Goal: Task Accomplishment & Management: Use online tool/utility

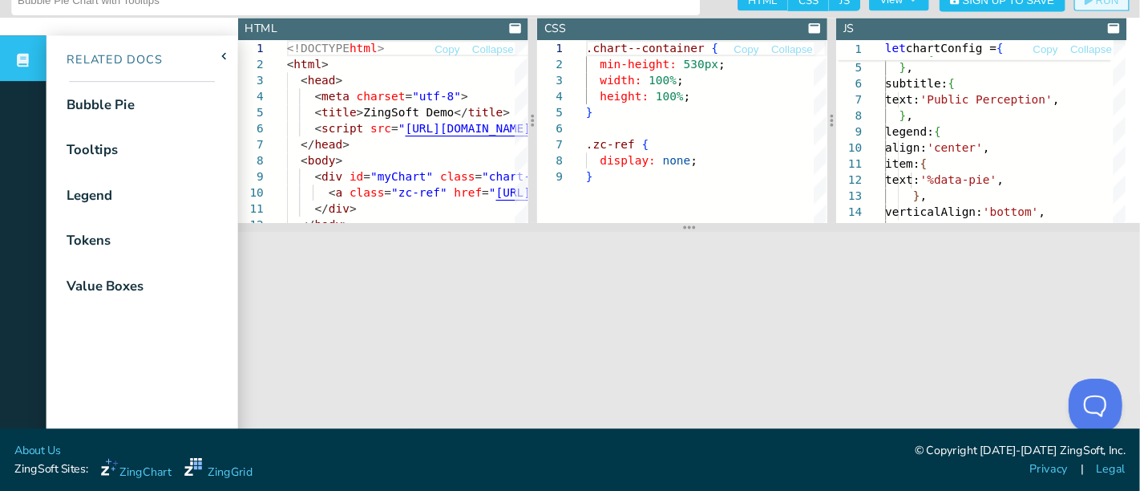
scroll to position [15, 0]
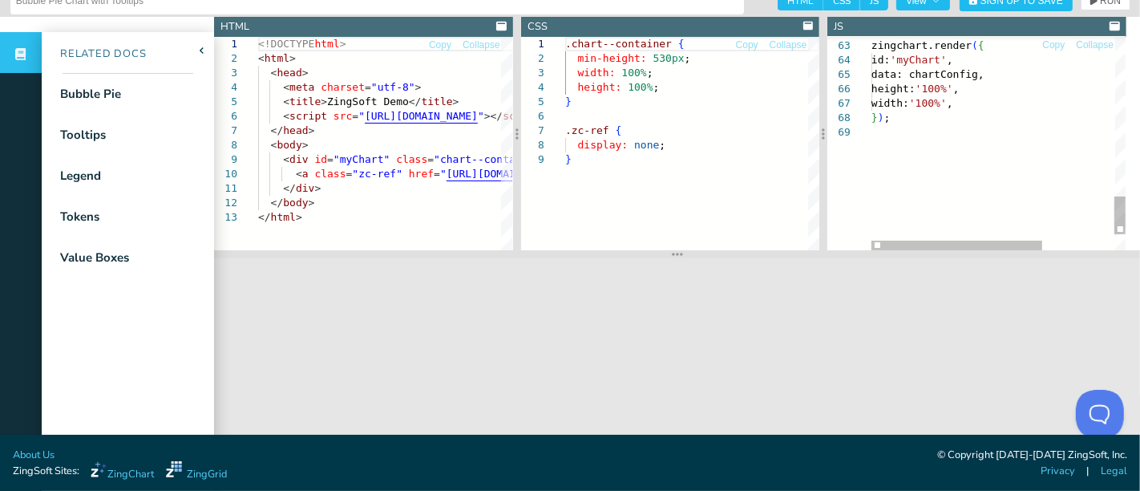
type textarea "}; zingchart.render({ id: 'myChart', data: chartConfig, height: '100%', width: …"
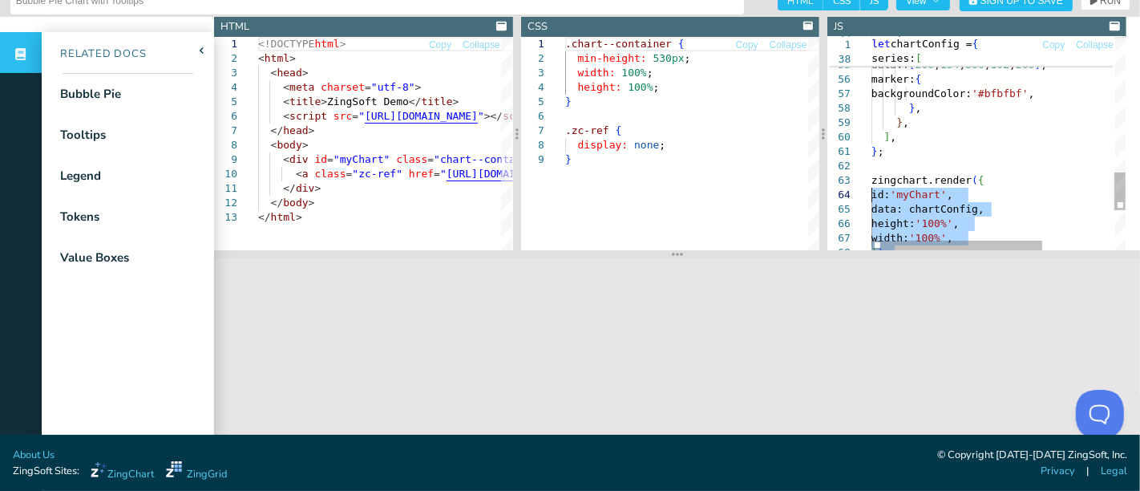
drag, startPoint x: 900, startPoint y: 127, endPoint x: 863, endPoint y: 63, distance: 73.6
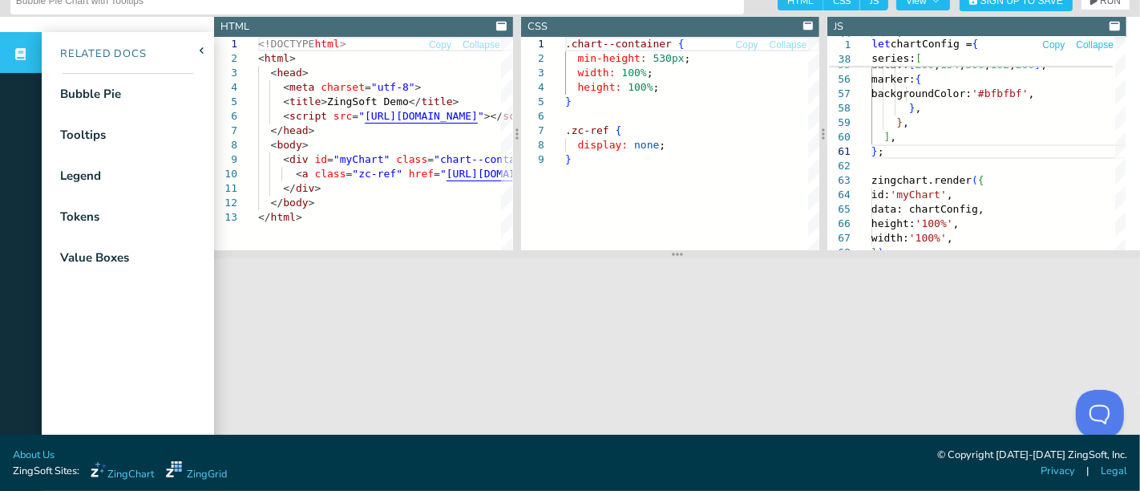
click at [1025, 42] on span "Copy" at bounding box center [1053, 45] width 22 height 10
type textarea "let chartConfig = { type: 'bubble-pie', title: { text: 'Corporate Survey', }, s…"
type textarea "<!DOCTYPE html> <html> <head> <meta charset="utf-8"> <title>ZingSoft Demo</titl…"
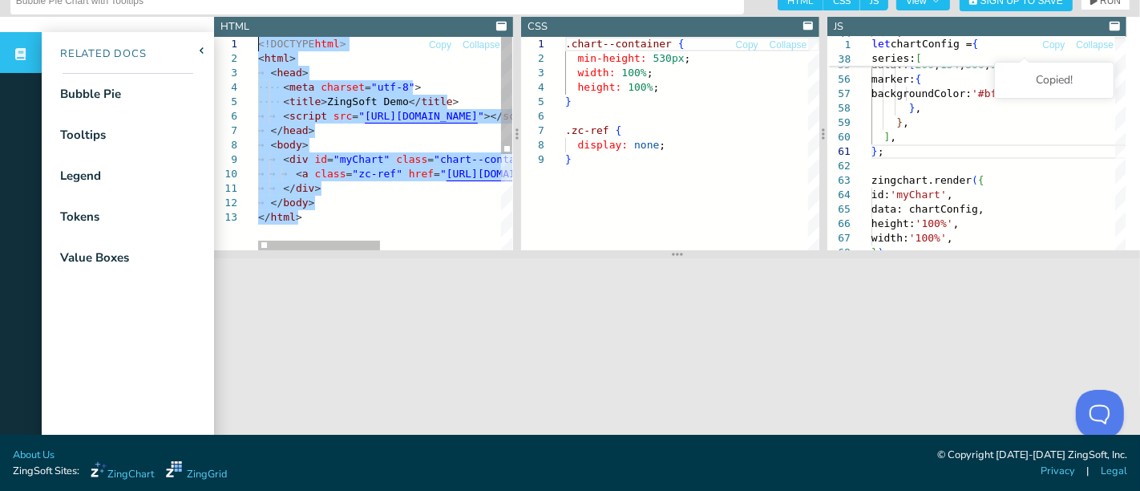
drag, startPoint x: 338, startPoint y: 218, endPoint x: 249, endPoint y: 40, distance: 198.6
click at [258, 40] on div "<!DOCTYPE html > < html > < head > < meta charset = "utf-8" > < title > ZingSof…" at bounding box center [509, 230] width 503 height 386
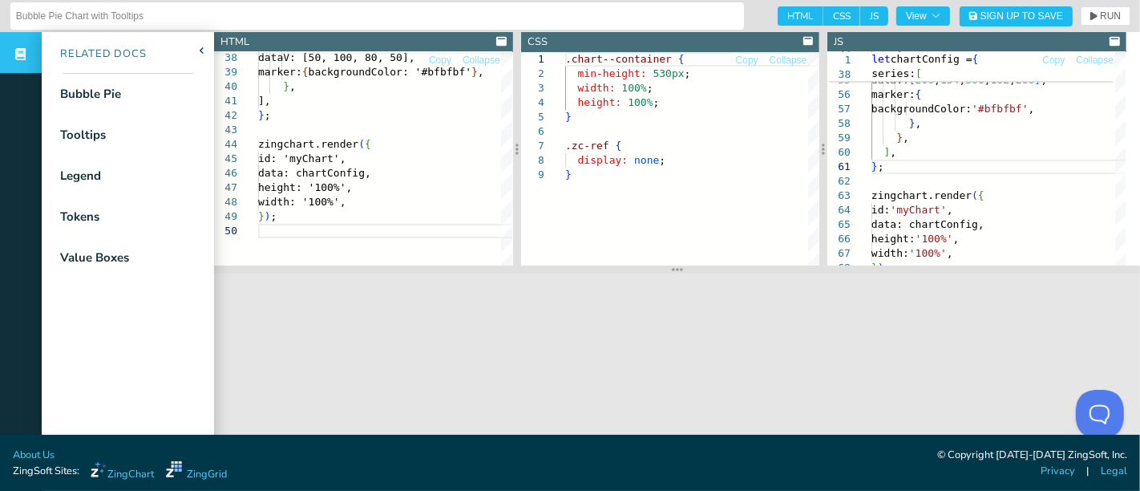
type textarea "], }; zingchart.render({ id: 'myChart', data: chartConfig, height: '100%', widt…"
click at [778, 10] on span "HTML" at bounding box center [801, 15] width 46 height 19
click at [778, 10] on input "HTML" at bounding box center [783, 11] width 10 height 10
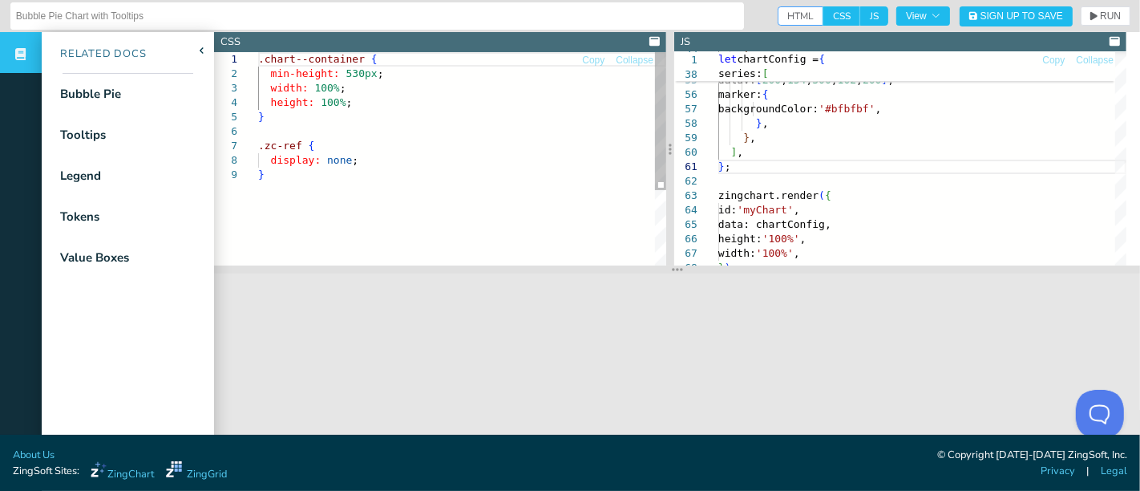
scroll to position [0, 4]
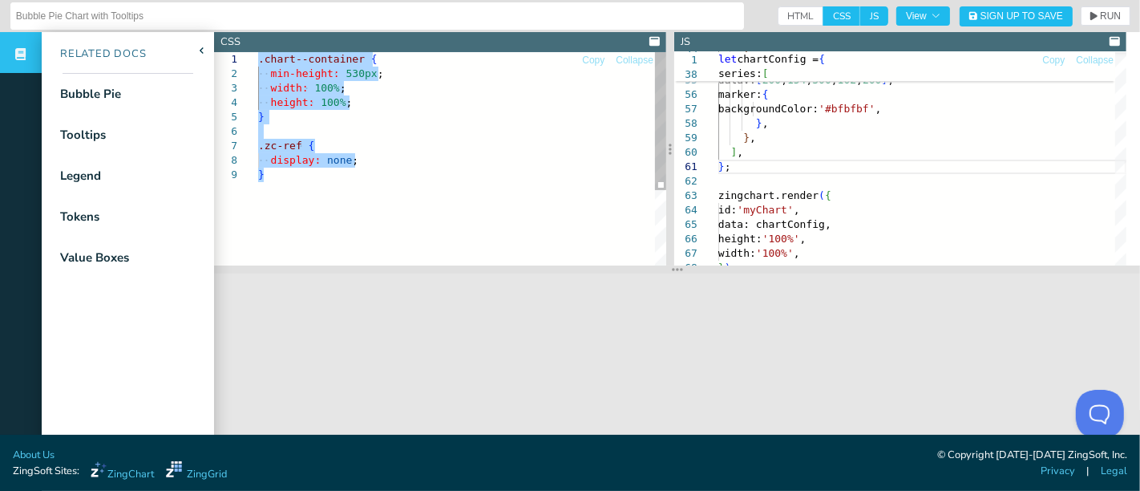
drag, startPoint x: 313, startPoint y: 193, endPoint x: 253, endPoint y: 54, distance: 151.6
click at [258, 54] on div ".chart--container { min-height: 530px ; width: 100% ; height: 100% ; } .zc-ref …" at bounding box center [462, 216] width 408 height 329
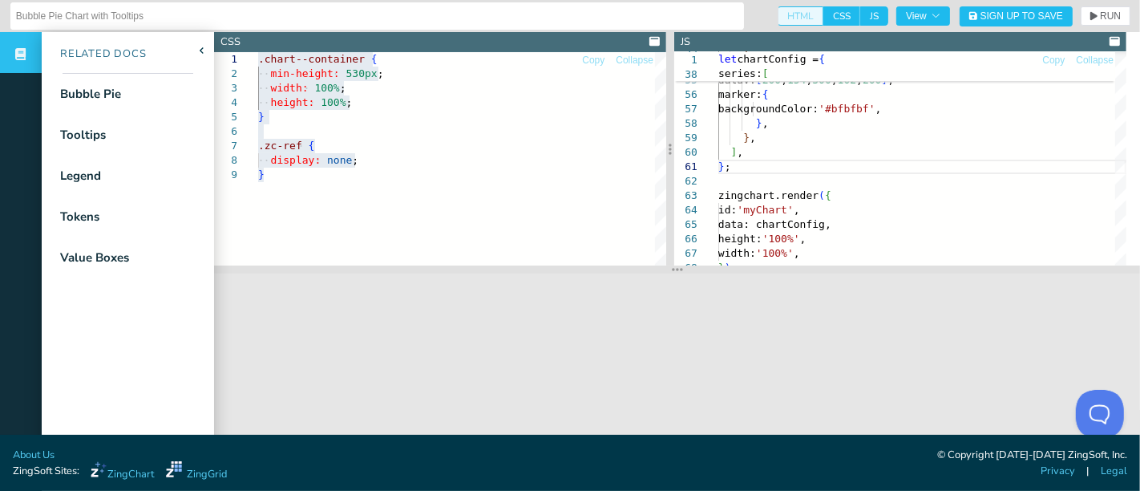
click at [783, 14] on span "HTML" at bounding box center [801, 15] width 46 height 19
click at [783, 14] on input "HTML" at bounding box center [783, 11] width 10 height 10
checkbox input "true"
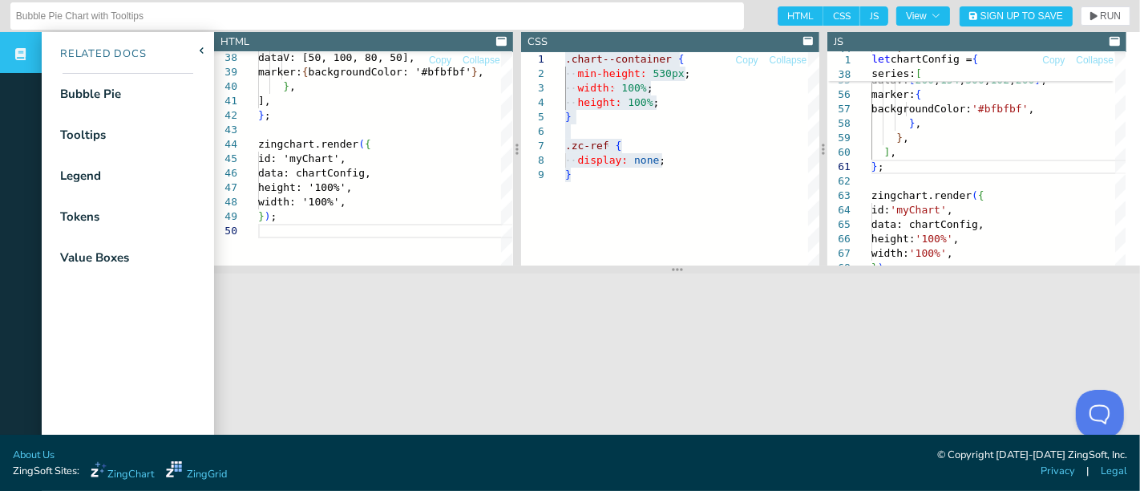
click at [837, 15] on span "CSS" at bounding box center [841, 15] width 37 height 19
click at [834, 15] on input "CSS" at bounding box center [828, 11] width 10 height 10
checkbox input "false"
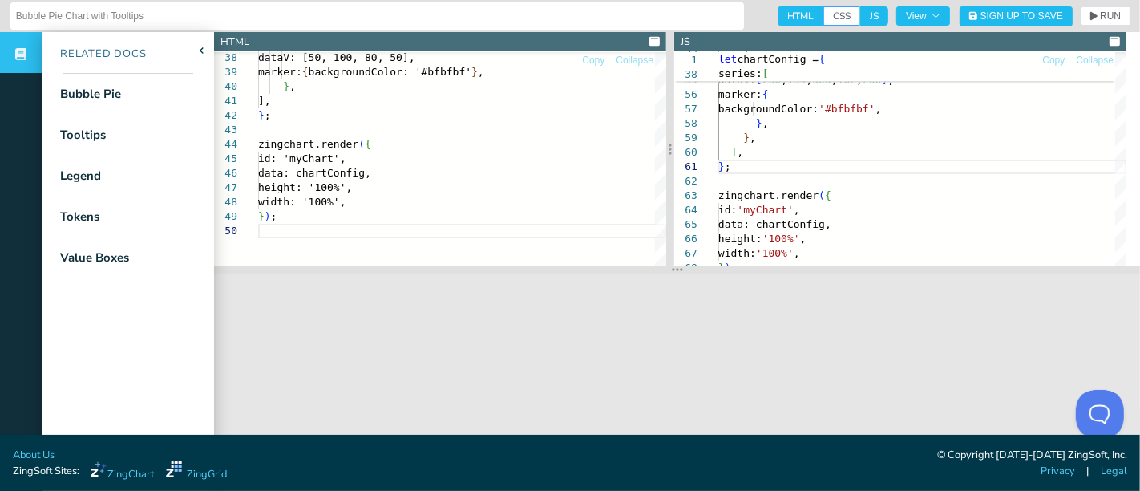
click at [860, 14] on span "JS" at bounding box center [874, 15] width 28 height 19
click at [860, 14] on input "JS" at bounding box center [865, 11] width 10 height 10
checkbox input "false"
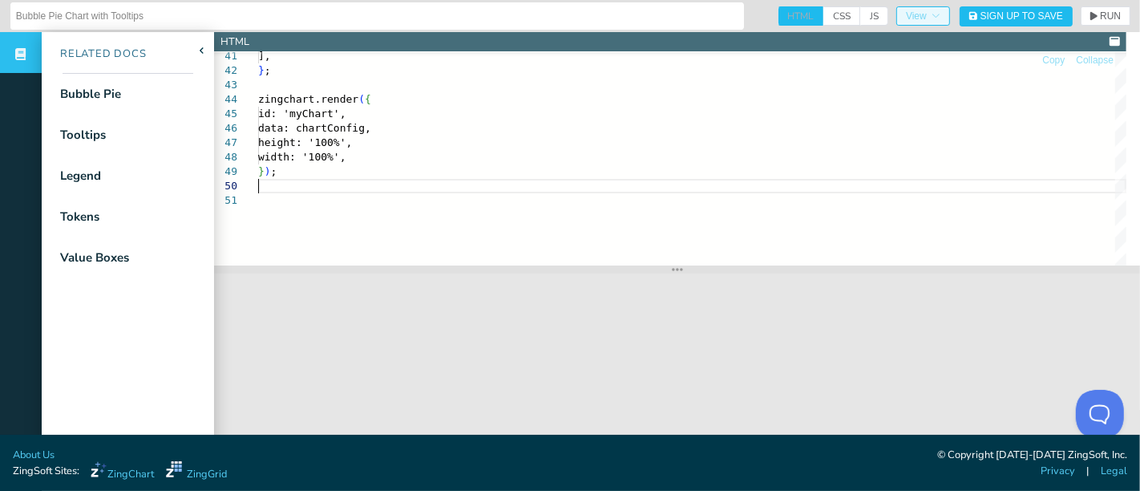
type textarea "], }; zingchart.render({ id: 'myChart', data: chartConfig, height: '100%', widt…"
click at [916, 24] on button "View" at bounding box center [923, 15] width 54 height 19
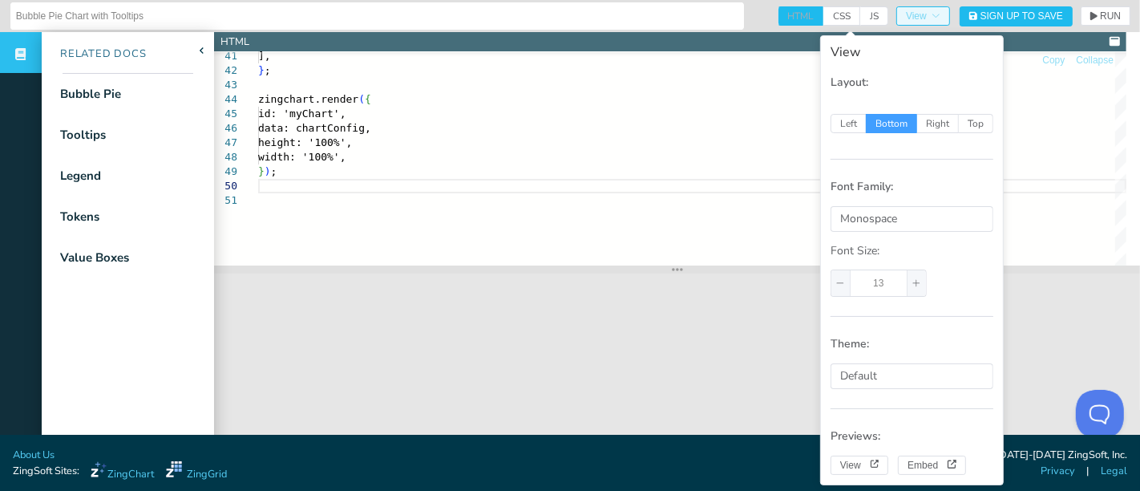
click at [916, 24] on button "View" at bounding box center [923, 15] width 54 height 19
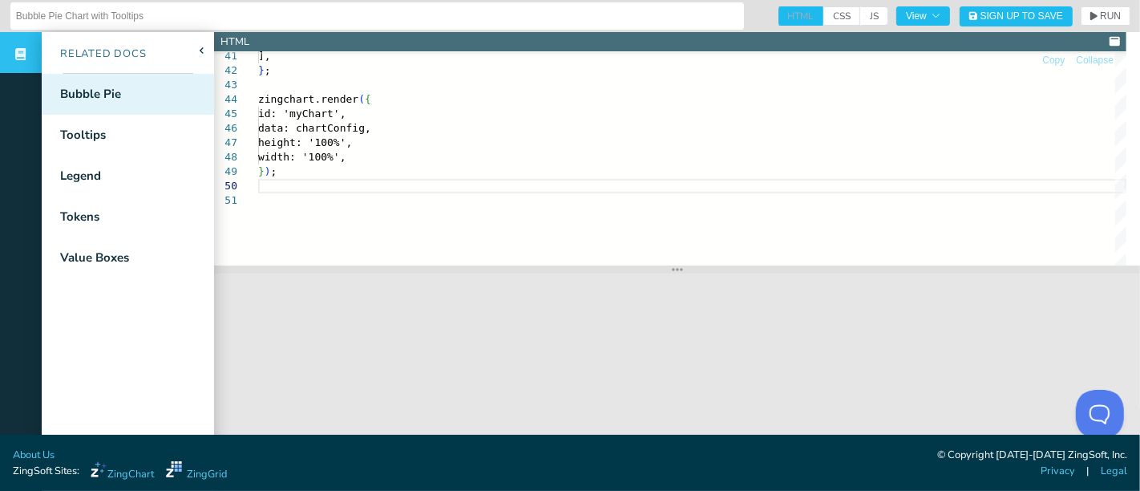
click at [83, 90] on div "Bubble Pie" at bounding box center [90, 94] width 61 height 18
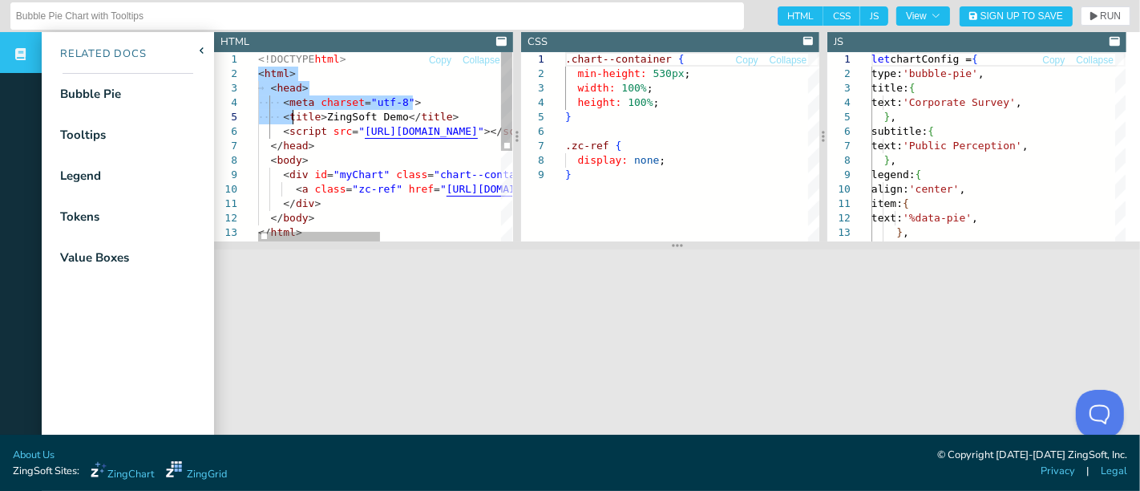
type textarea "<!DOCTYPE html> <html> <head> <meta charset="utf-8"> <title>ZingSoft Demo</titl…"
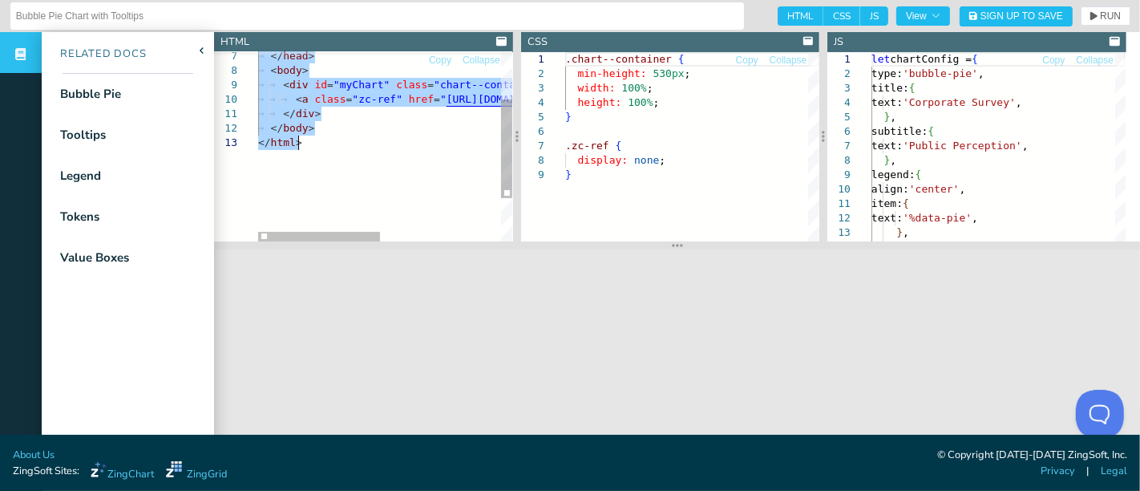
drag, startPoint x: 259, startPoint y: 72, endPoint x: 334, endPoint y: 200, distance: 148.4
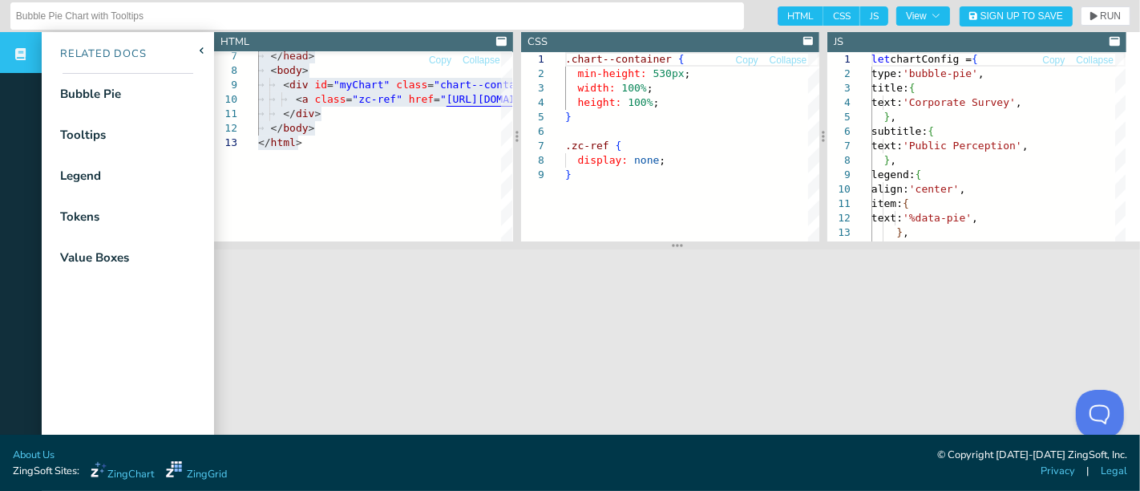
click at [778, 8] on span "HTML" at bounding box center [801, 15] width 46 height 19
click at [778, 8] on input "HTML" at bounding box center [783, 11] width 10 height 10
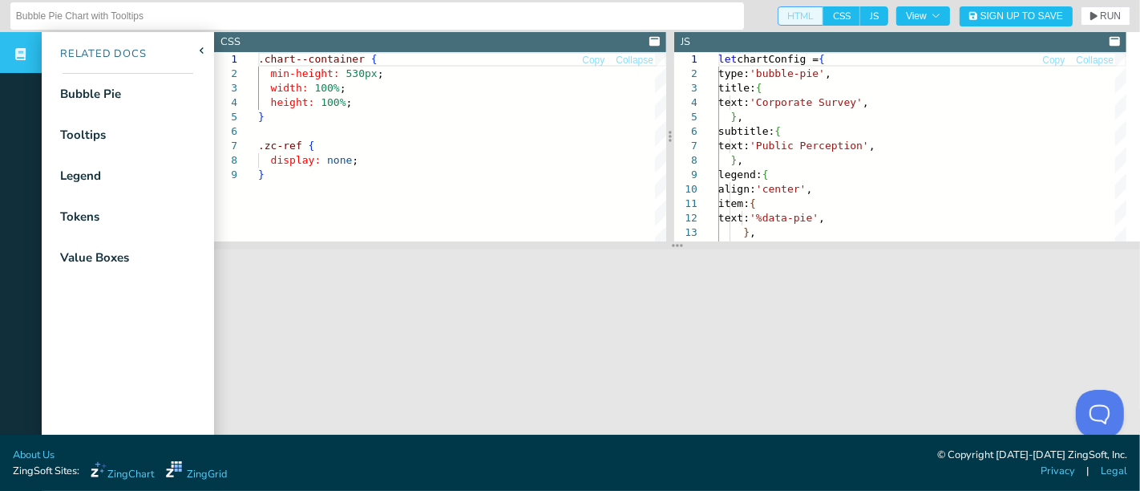
click at [778, 8] on span "HTML" at bounding box center [801, 15] width 46 height 19
click at [778, 8] on input "HTML" at bounding box center [783, 11] width 10 height 10
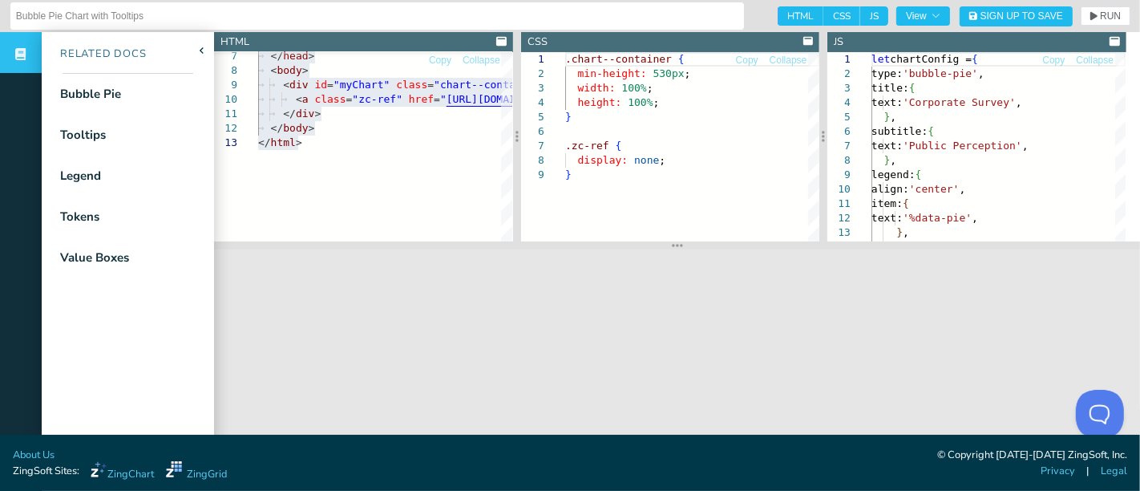
click at [778, 8] on span "HTML" at bounding box center [801, 15] width 46 height 19
click at [778, 8] on input "HTML" at bounding box center [783, 11] width 10 height 10
checkbox input "false"
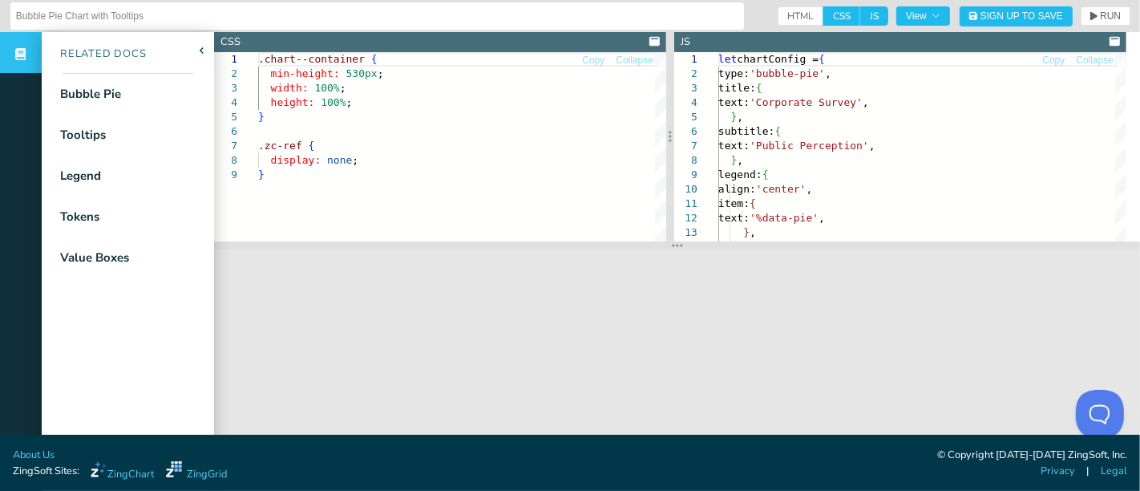
click at [827, 14] on span "CSS" at bounding box center [841, 15] width 37 height 19
click at [827, 14] on input "CSS" at bounding box center [828, 11] width 10 height 10
checkbox input "false"
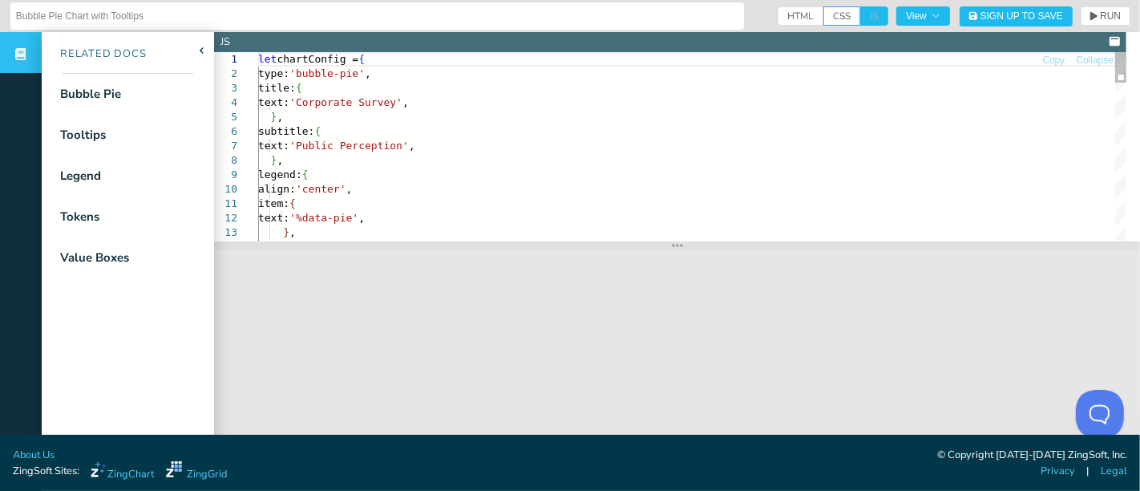
drag, startPoint x: 258, startPoint y: 58, endPoint x: 397, endPoint y: 136, distance: 159.4
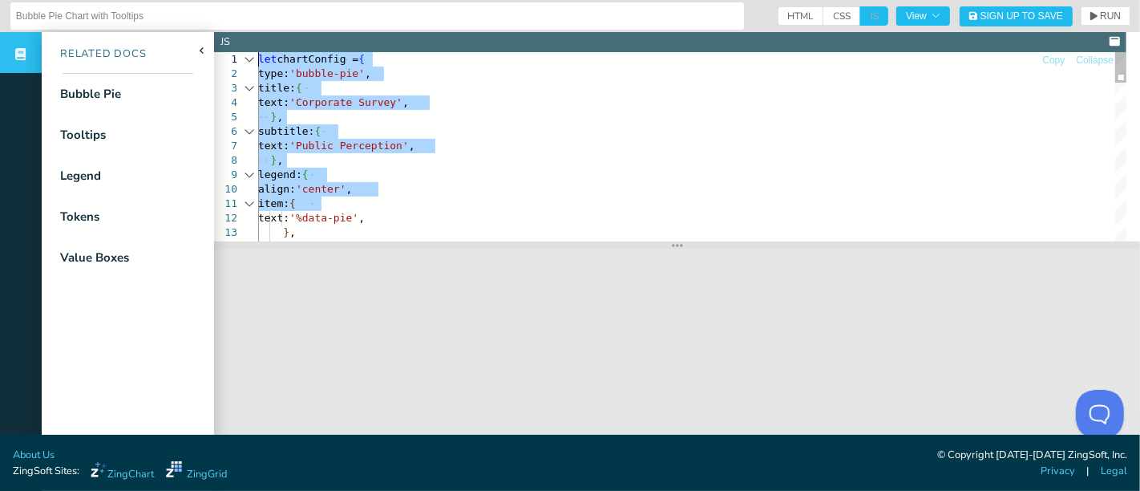
drag, startPoint x: 386, startPoint y: 204, endPoint x: 257, endPoint y: 55, distance: 197.8
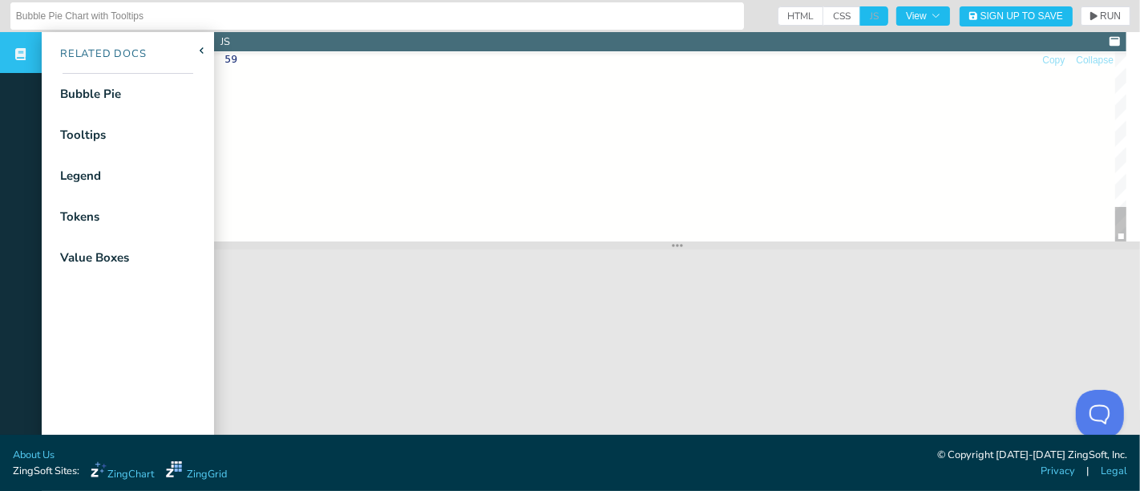
drag, startPoint x: 307, startPoint y: 90, endPoint x: 357, endPoint y: 250, distance: 167.9
type textarea "text: '%data-pie', },"
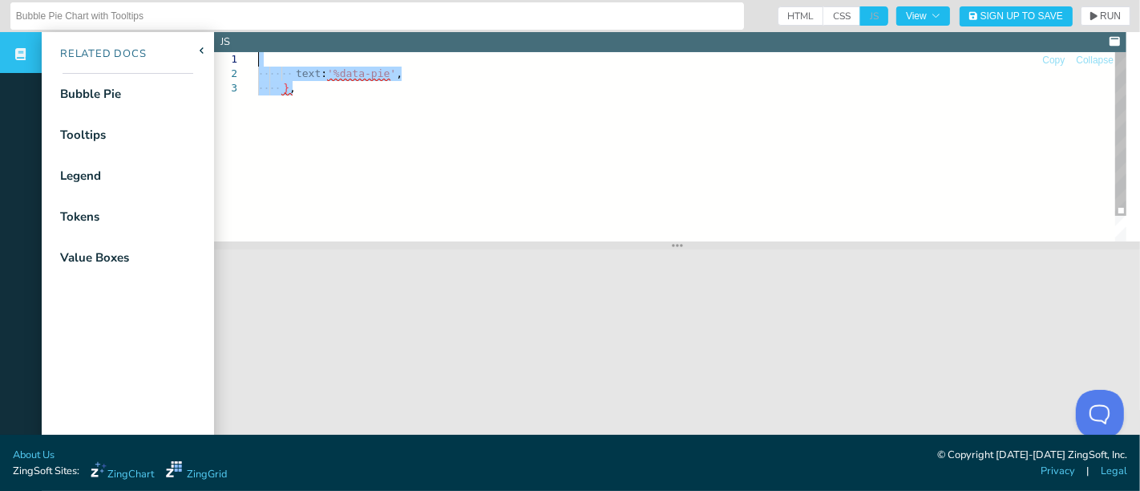
drag, startPoint x: 332, startPoint y: 119, endPoint x: 271, endPoint y: 57, distance: 86.7
click at [273, 55] on div "text : '%data-pie' , } ," at bounding box center [692, 161] width 868 height 218
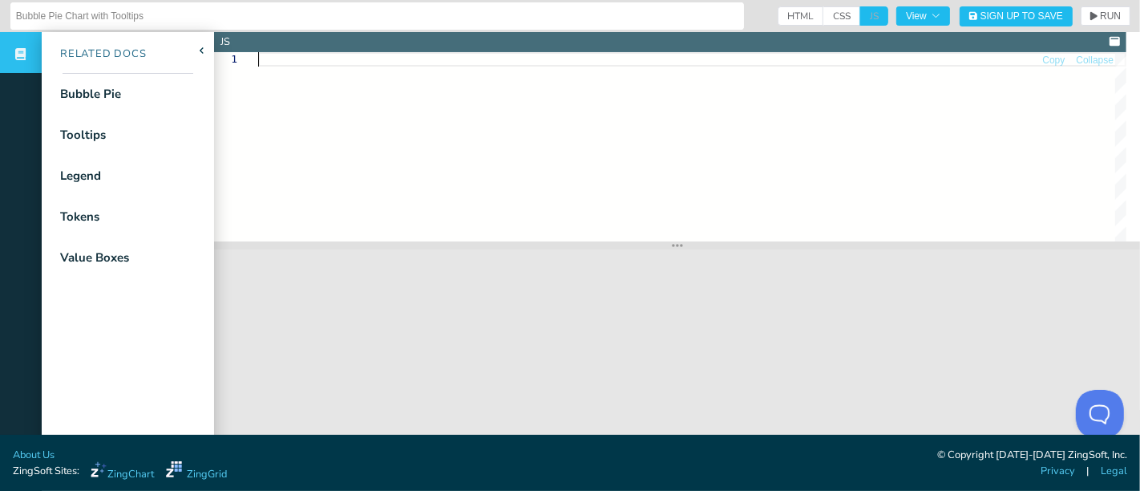
click at [305, 170] on div at bounding box center [692, 146] width 868 height 189
click at [621, 152] on div at bounding box center [692, 146] width 868 height 189
click at [994, 14] on span "Sign Up to Save" at bounding box center [1022, 16] width 83 height 10
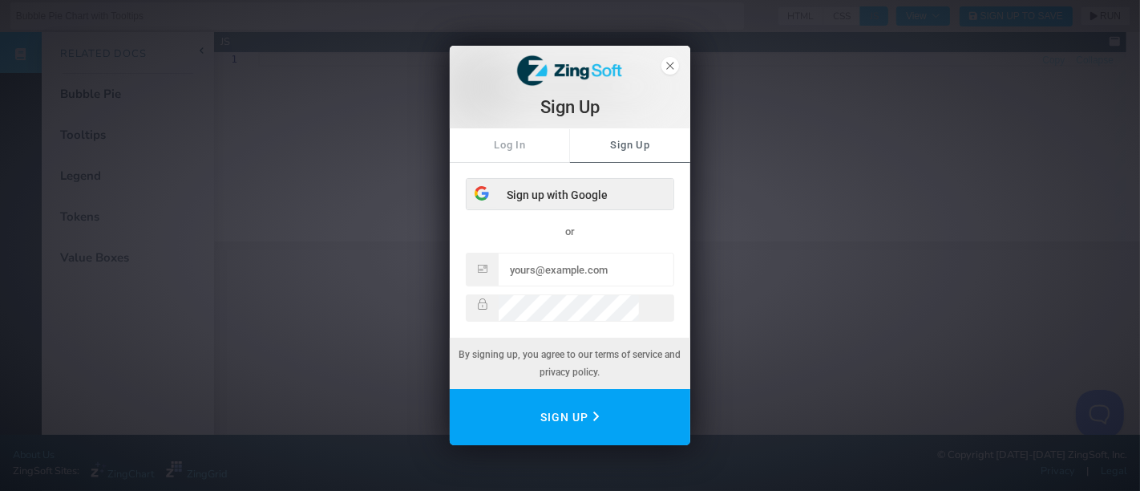
click at [591, 192] on div "Sign up with Google" at bounding box center [570, 195] width 207 height 32
